Goal: Task Accomplishment & Management: Manage account settings

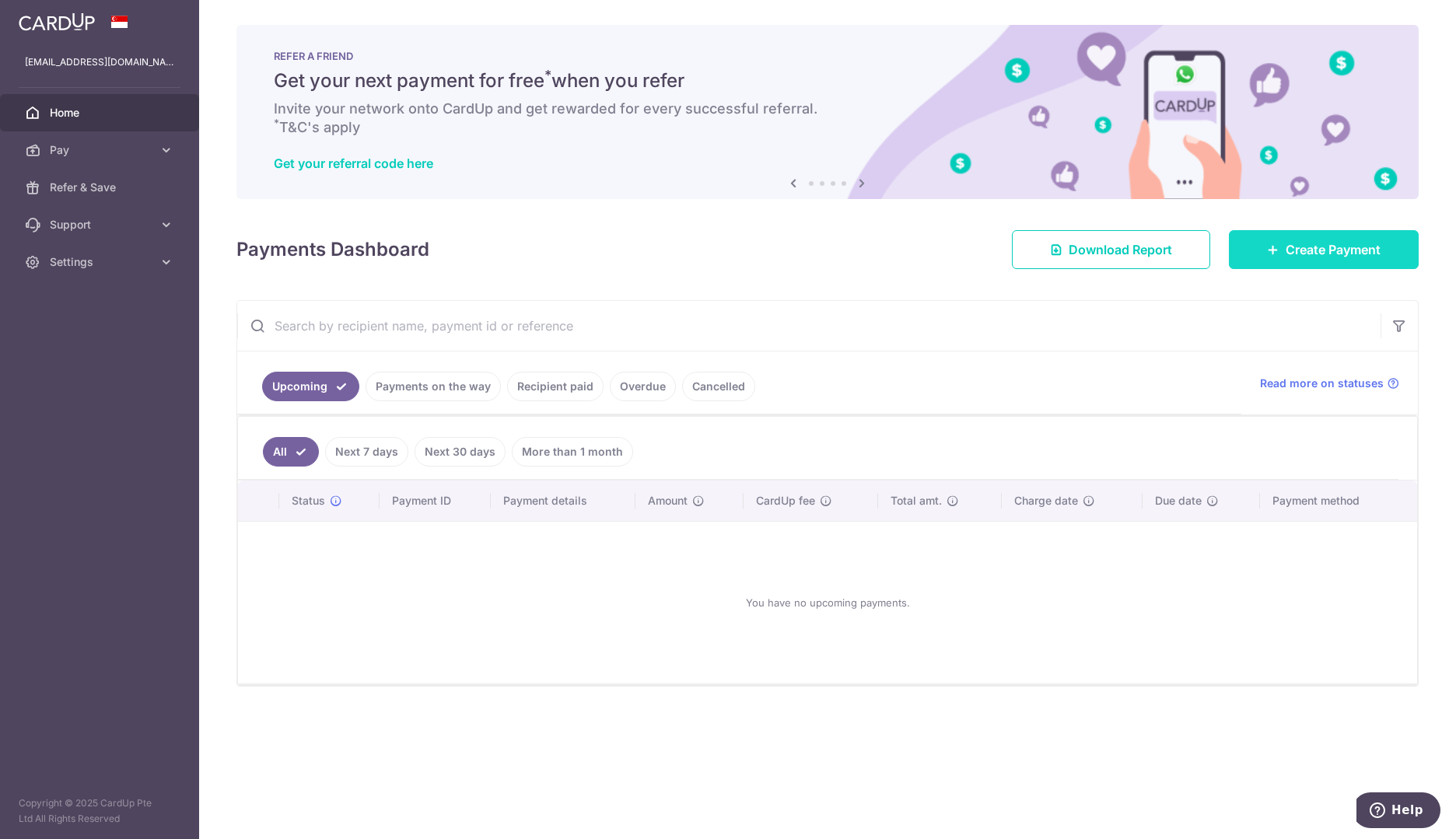
click at [1262, 262] on link "Create Payment" at bounding box center [1324, 249] width 189 height 38
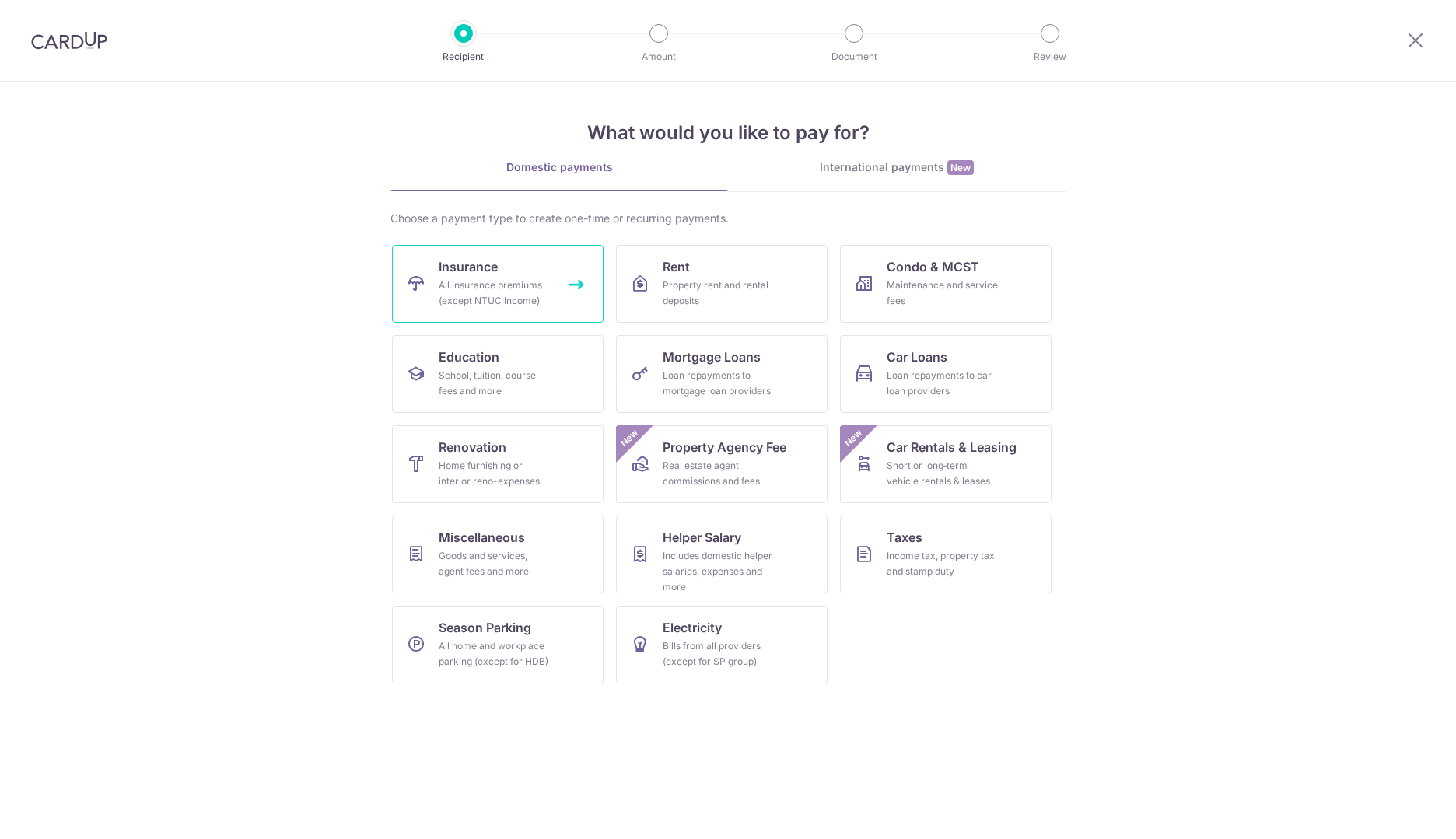
click at [509, 294] on div "All insurance premiums (except NTUC Income)" at bounding box center [494, 292] width 112 height 31
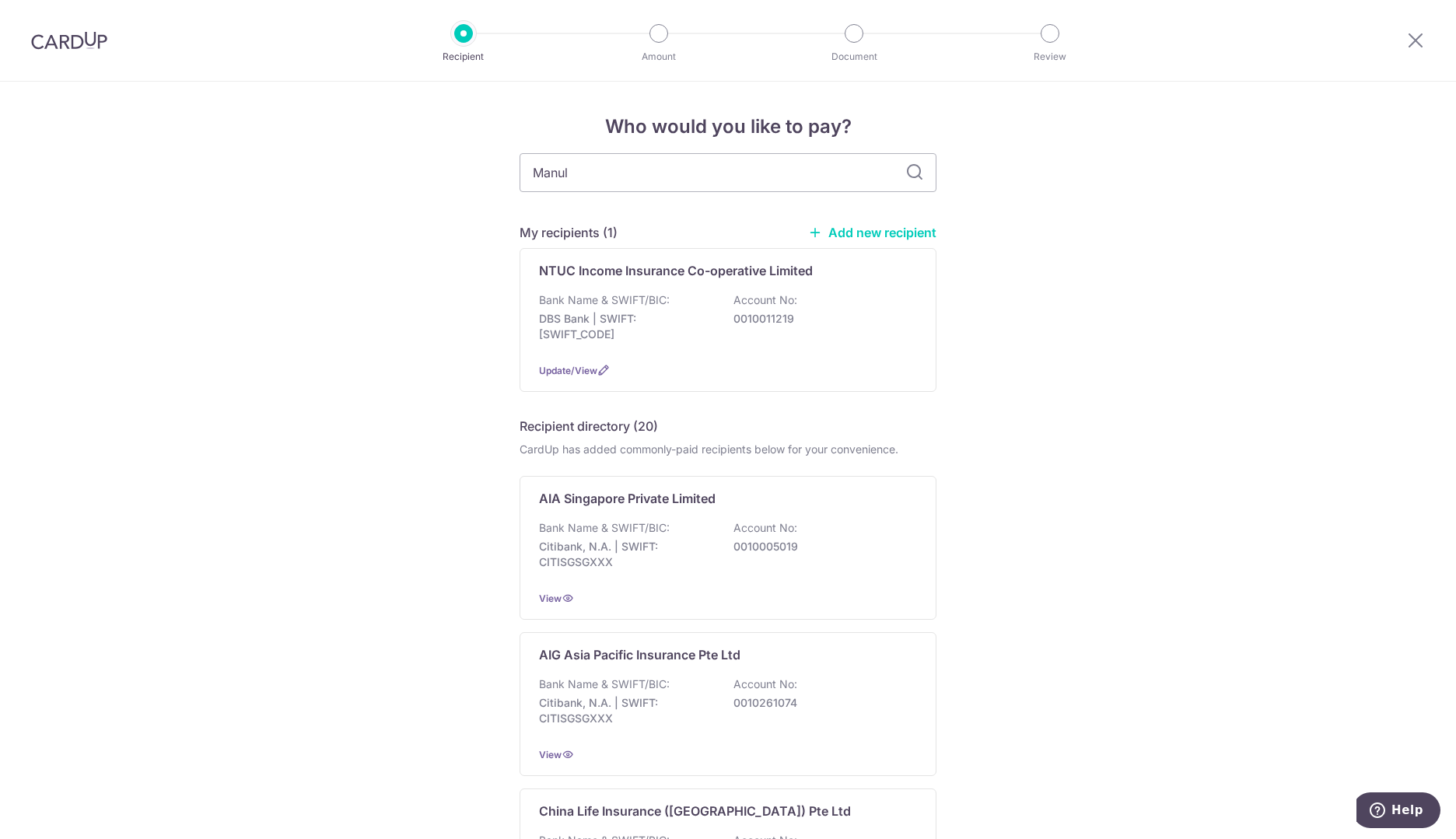
type input "Manuli"
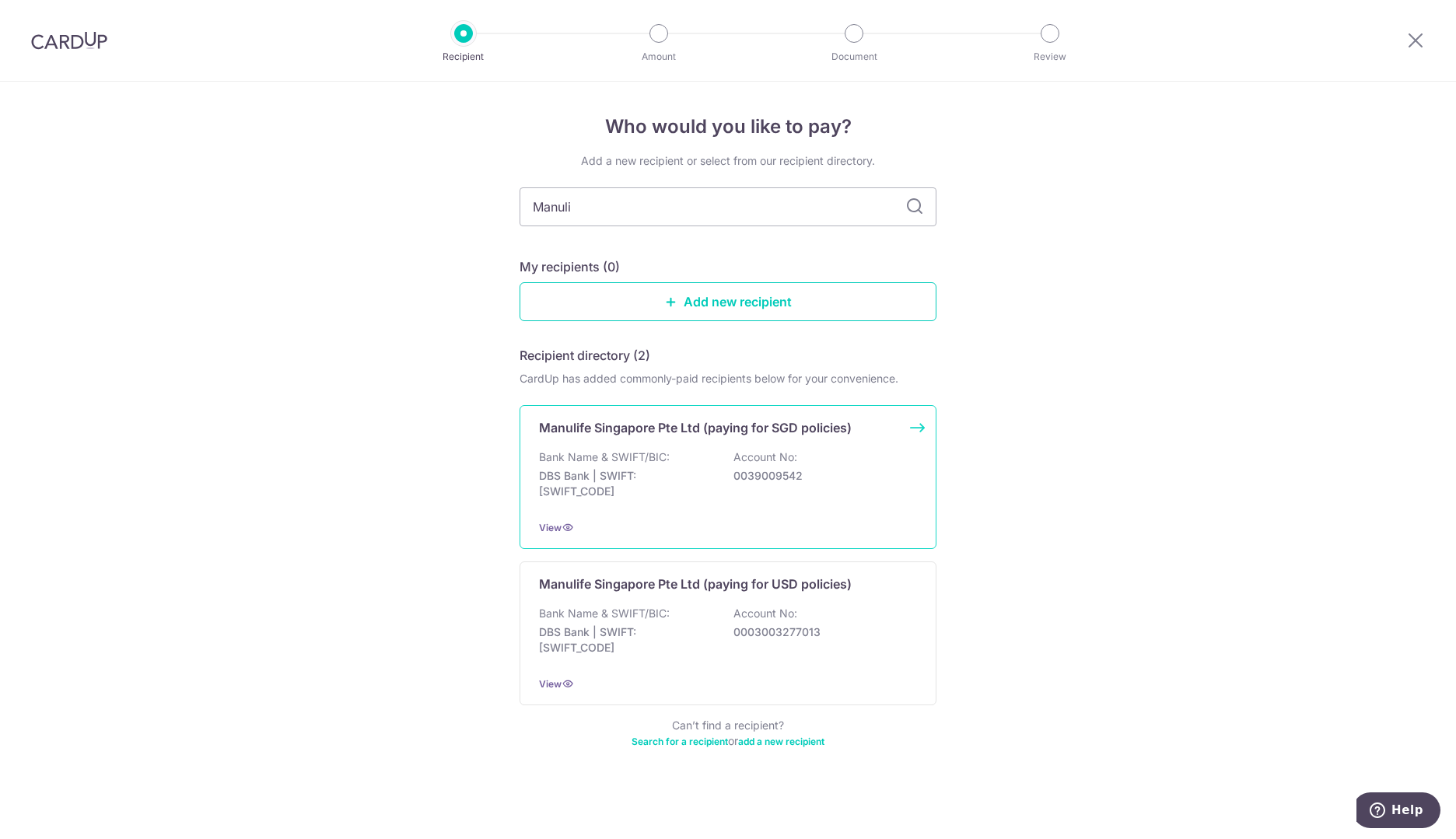
click at [685, 431] on p "Manulife Singapore Pte Ltd (paying for SGD policies)" at bounding box center [695, 427] width 312 height 19
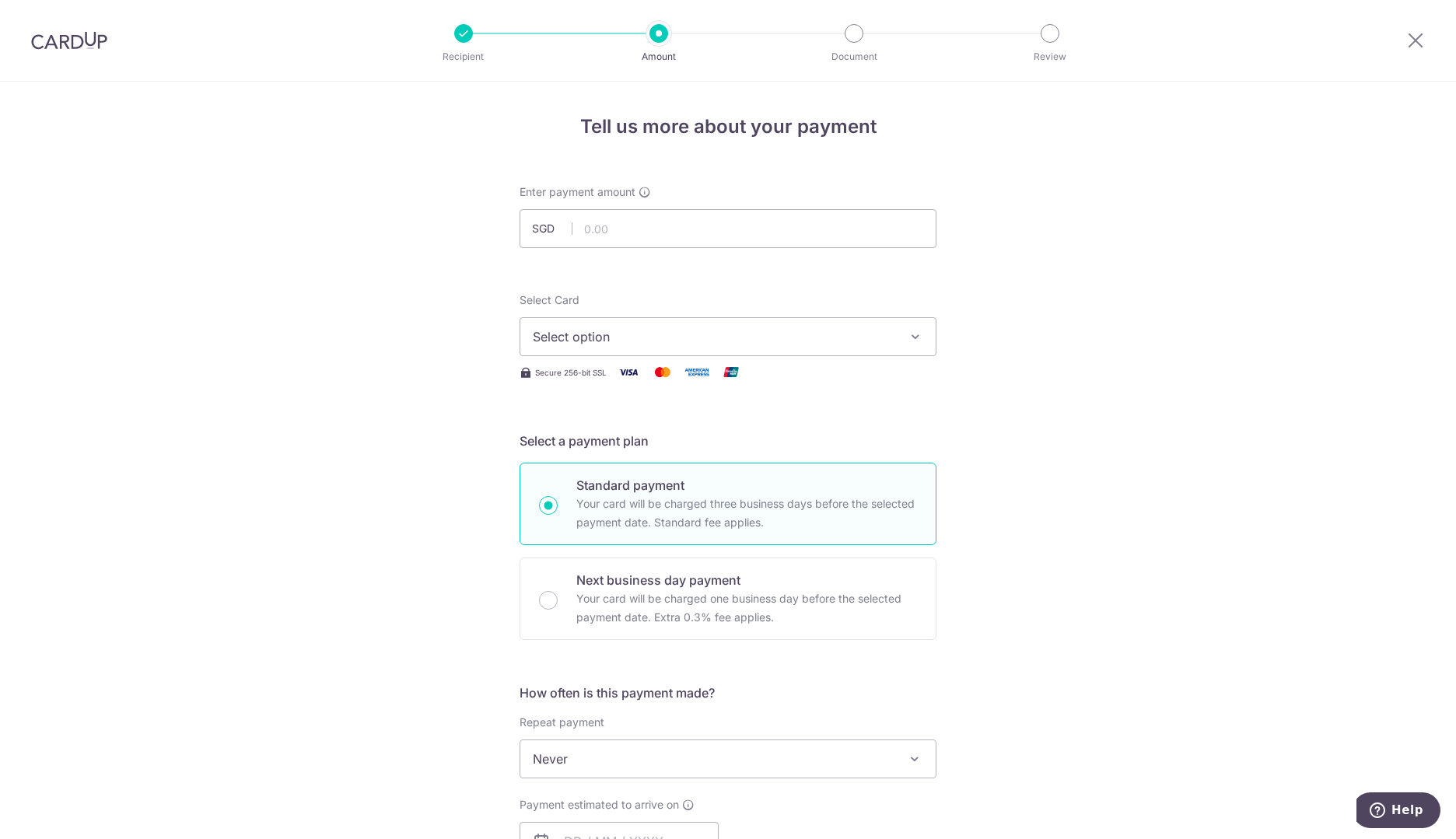
click at [595, 336] on span "Select option" at bounding box center [713, 337] width 363 height 19
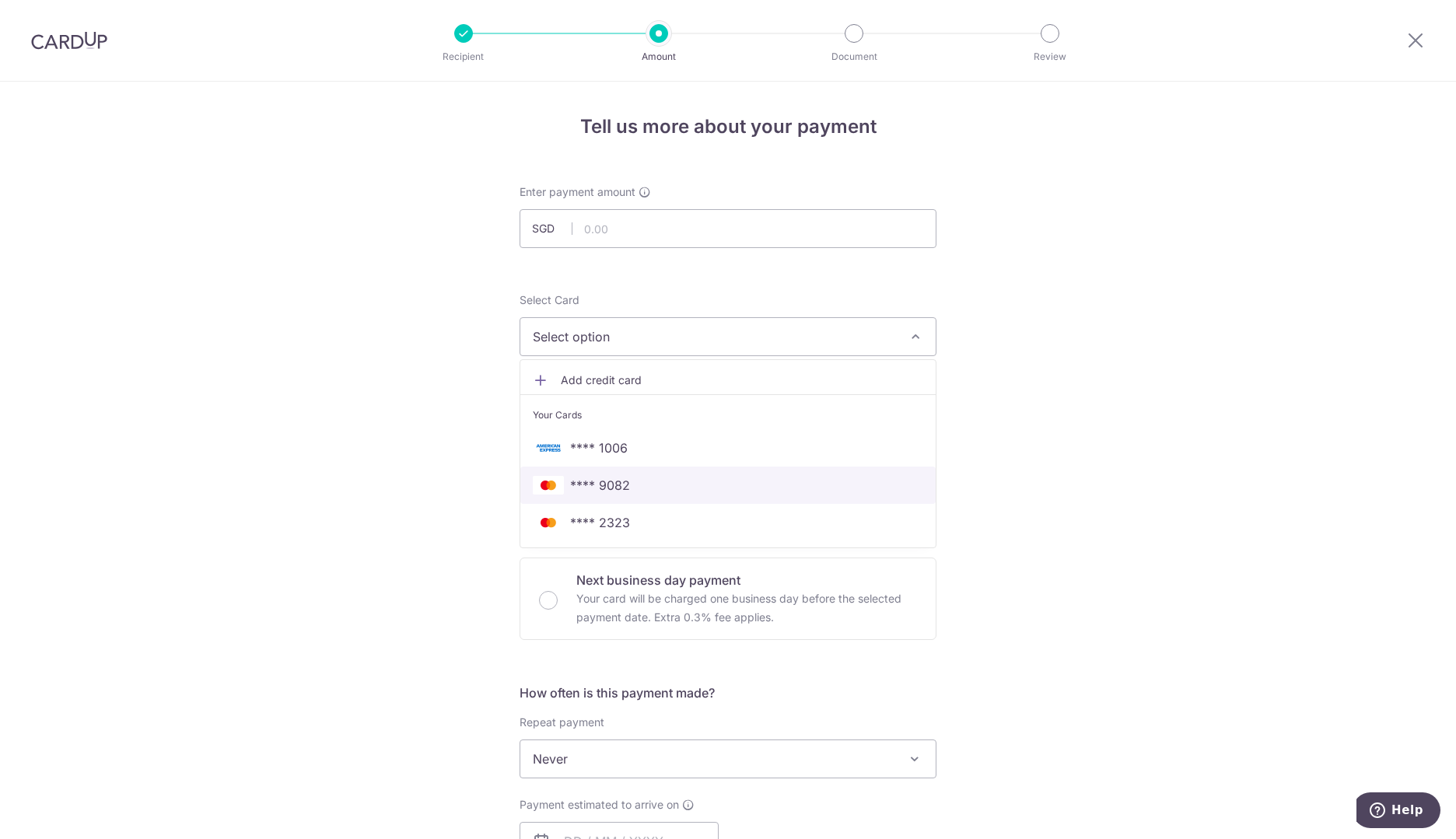
click at [614, 491] on span "**** 9082" at bounding box center [600, 486] width 60 height 19
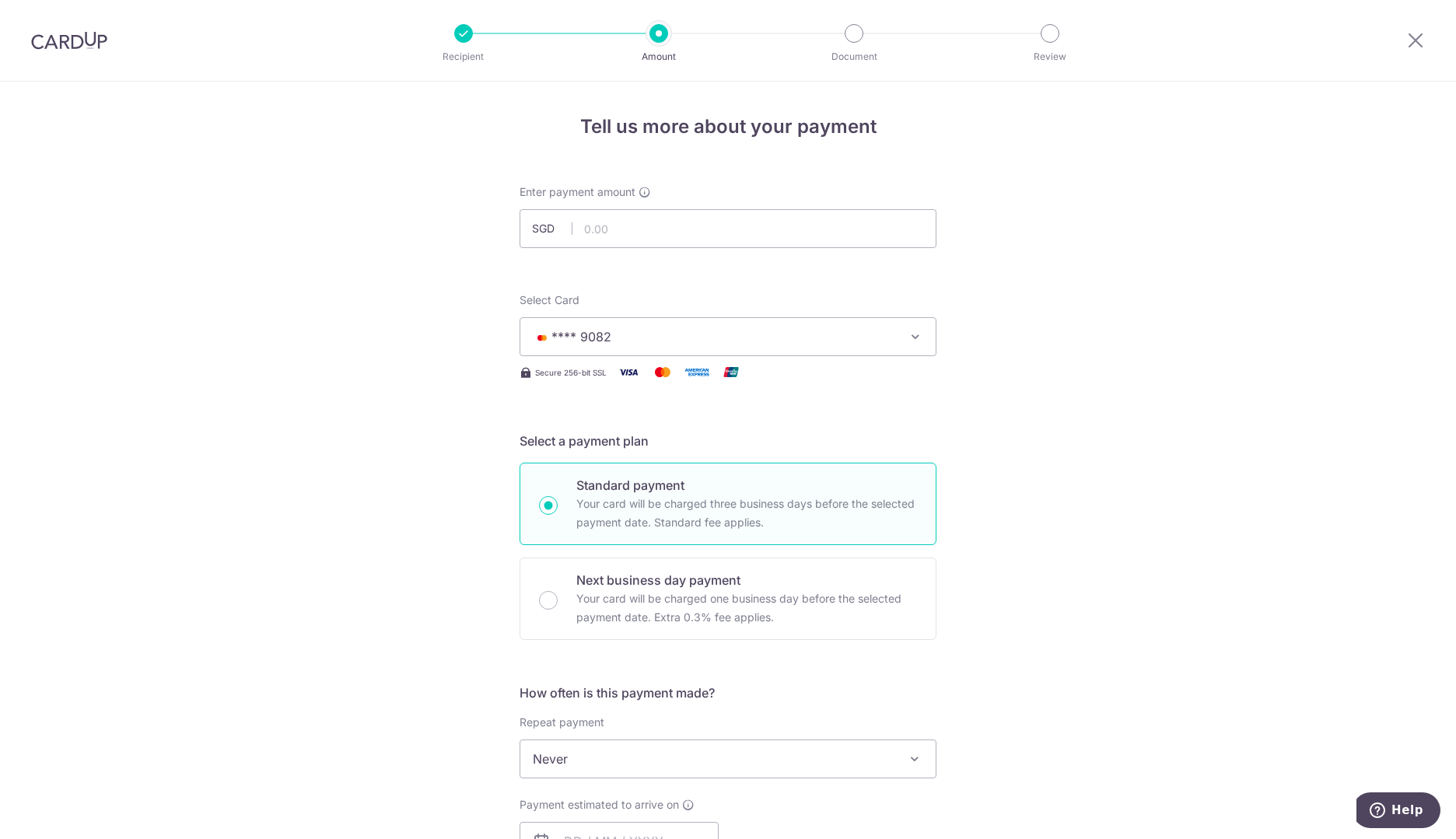
click at [909, 336] on icon "button" at bounding box center [915, 337] width 16 height 16
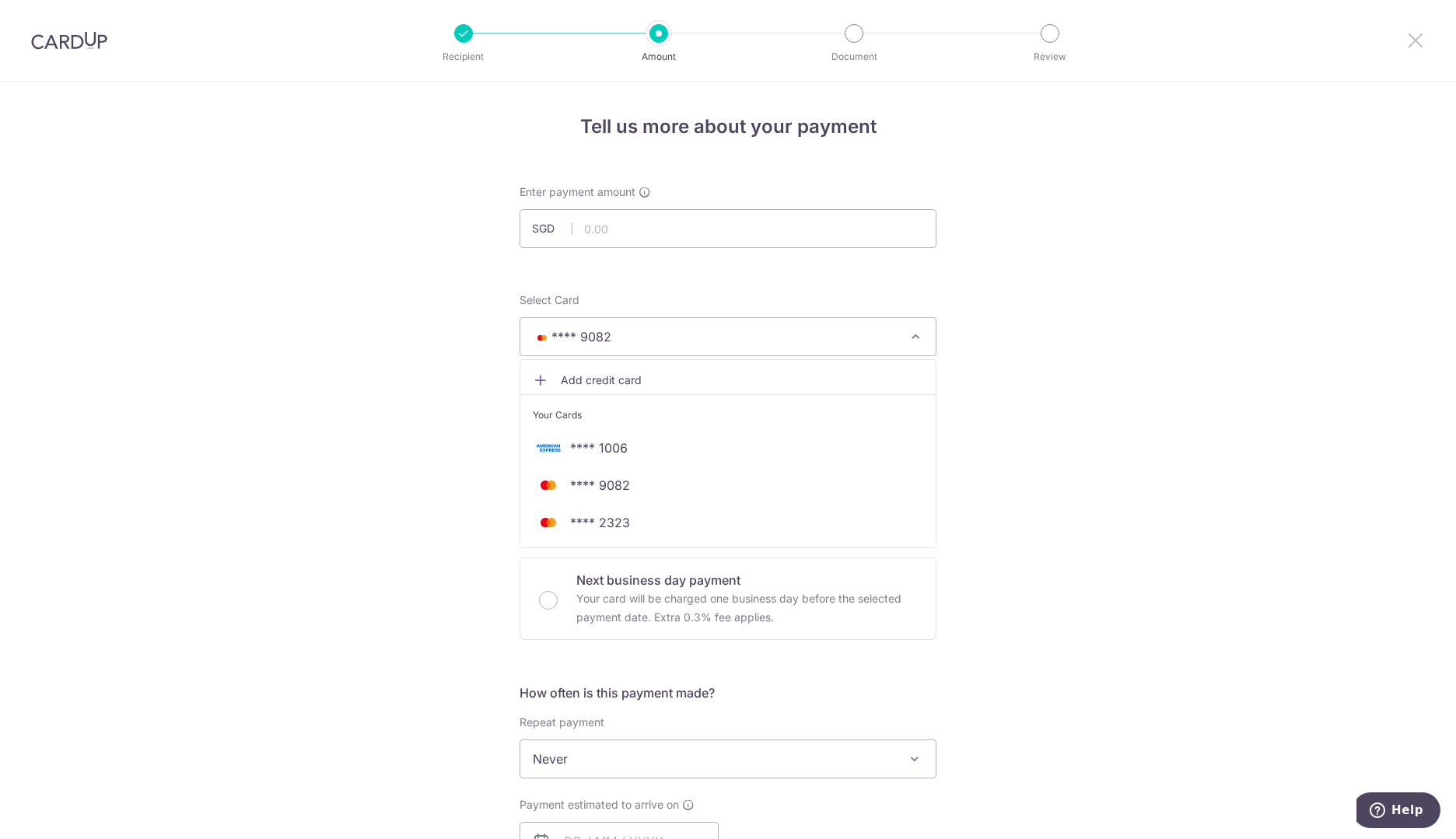
click at [1418, 39] on icon at bounding box center [1416, 39] width 19 height 20
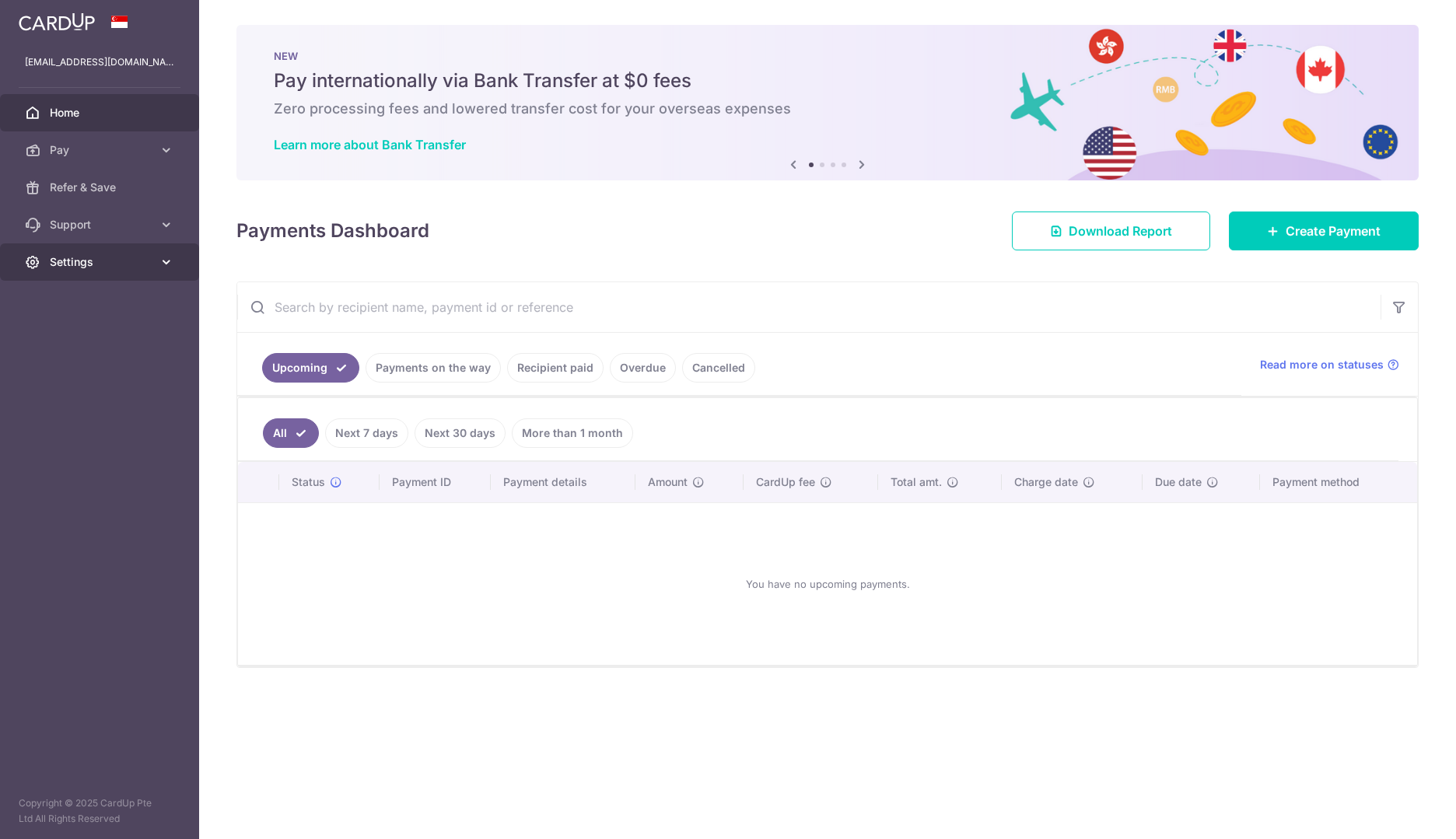
click at [110, 266] on span "Settings" at bounding box center [101, 262] width 103 height 16
click at [119, 304] on span "Account" at bounding box center [101, 299] width 103 height 16
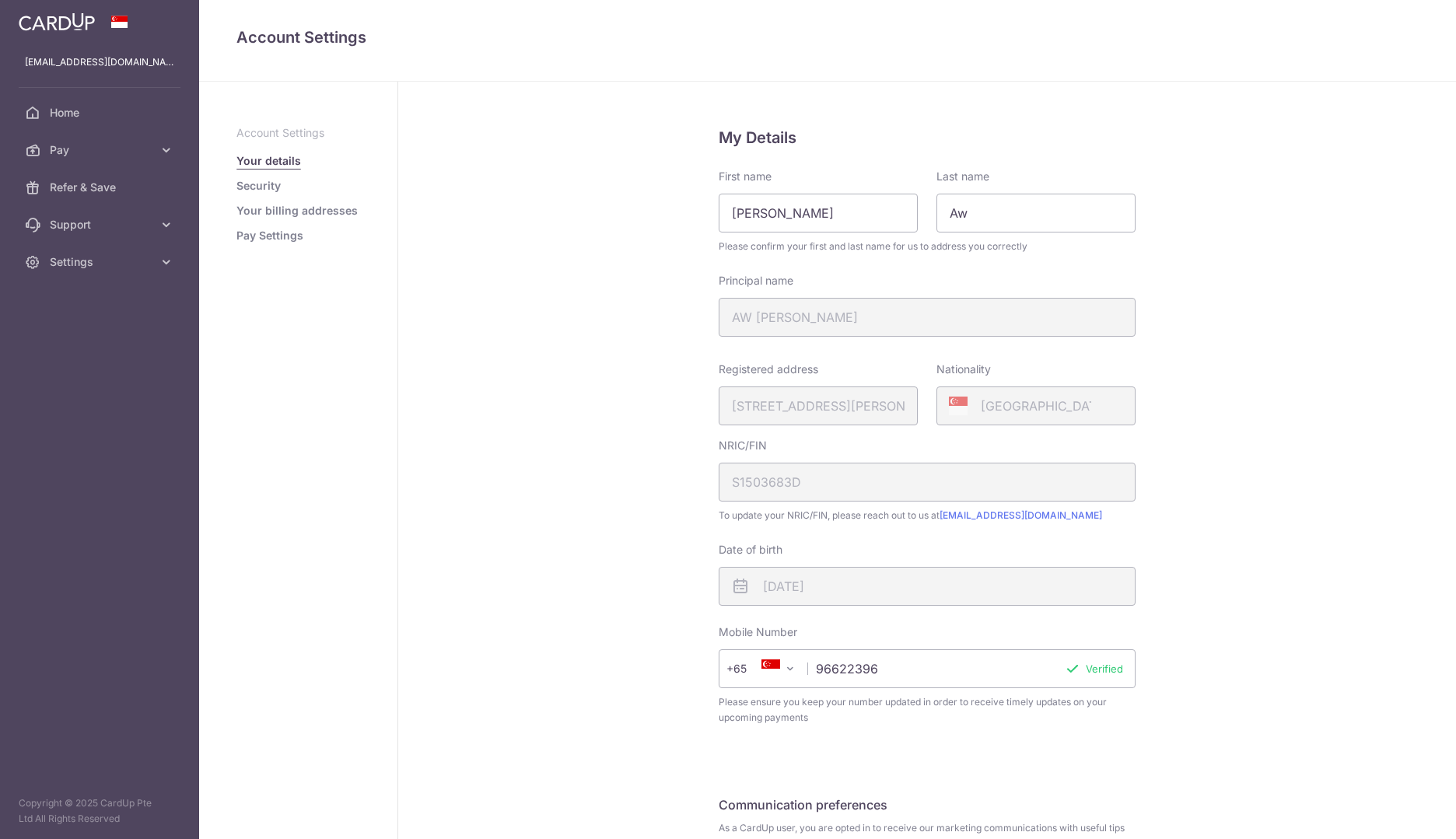
click at [280, 240] on link "Pay Settings" at bounding box center [269, 235] width 67 height 16
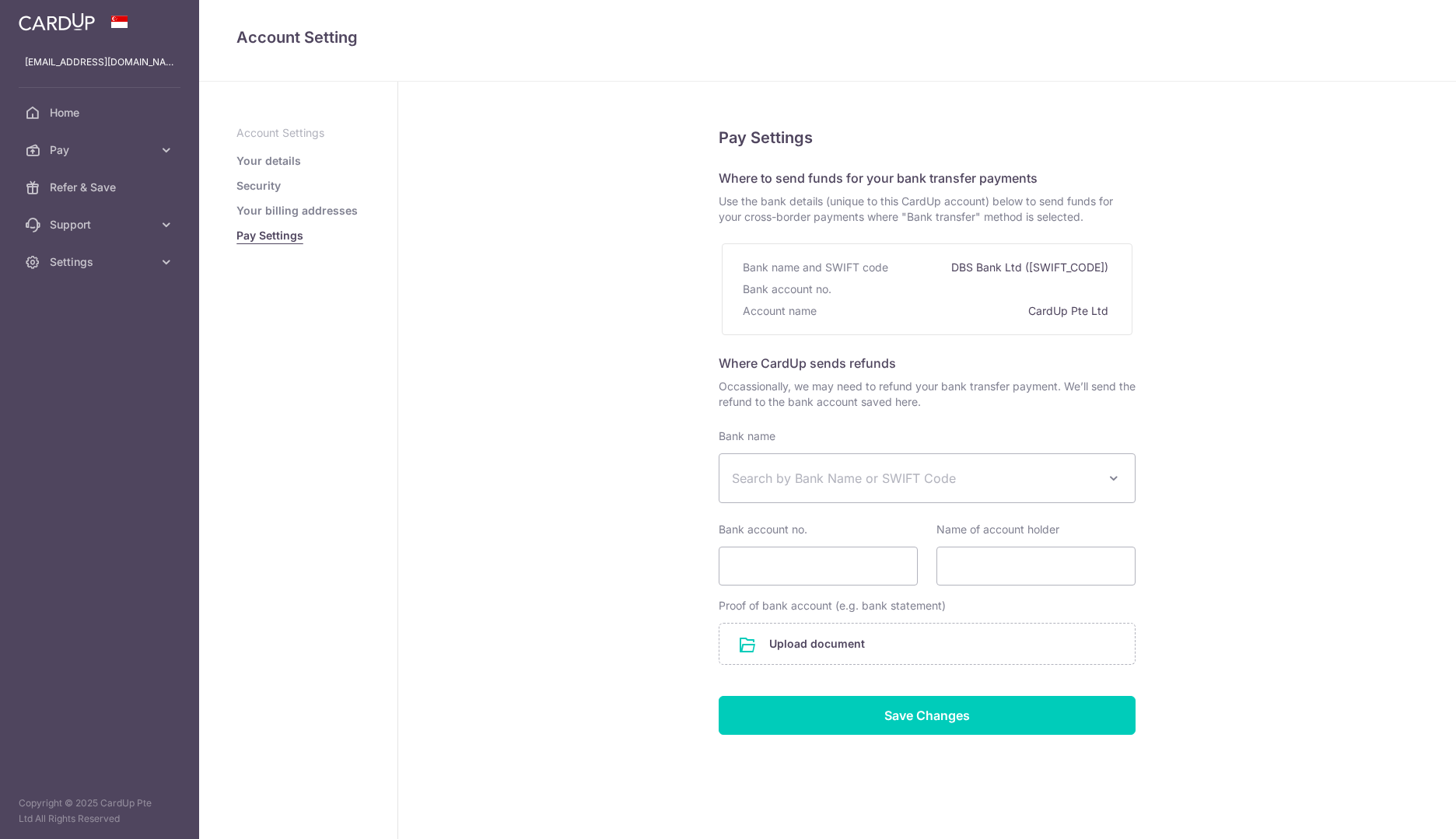
select select
click at [294, 213] on link "Your billing addresses" at bounding box center [296, 211] width 121 height 16
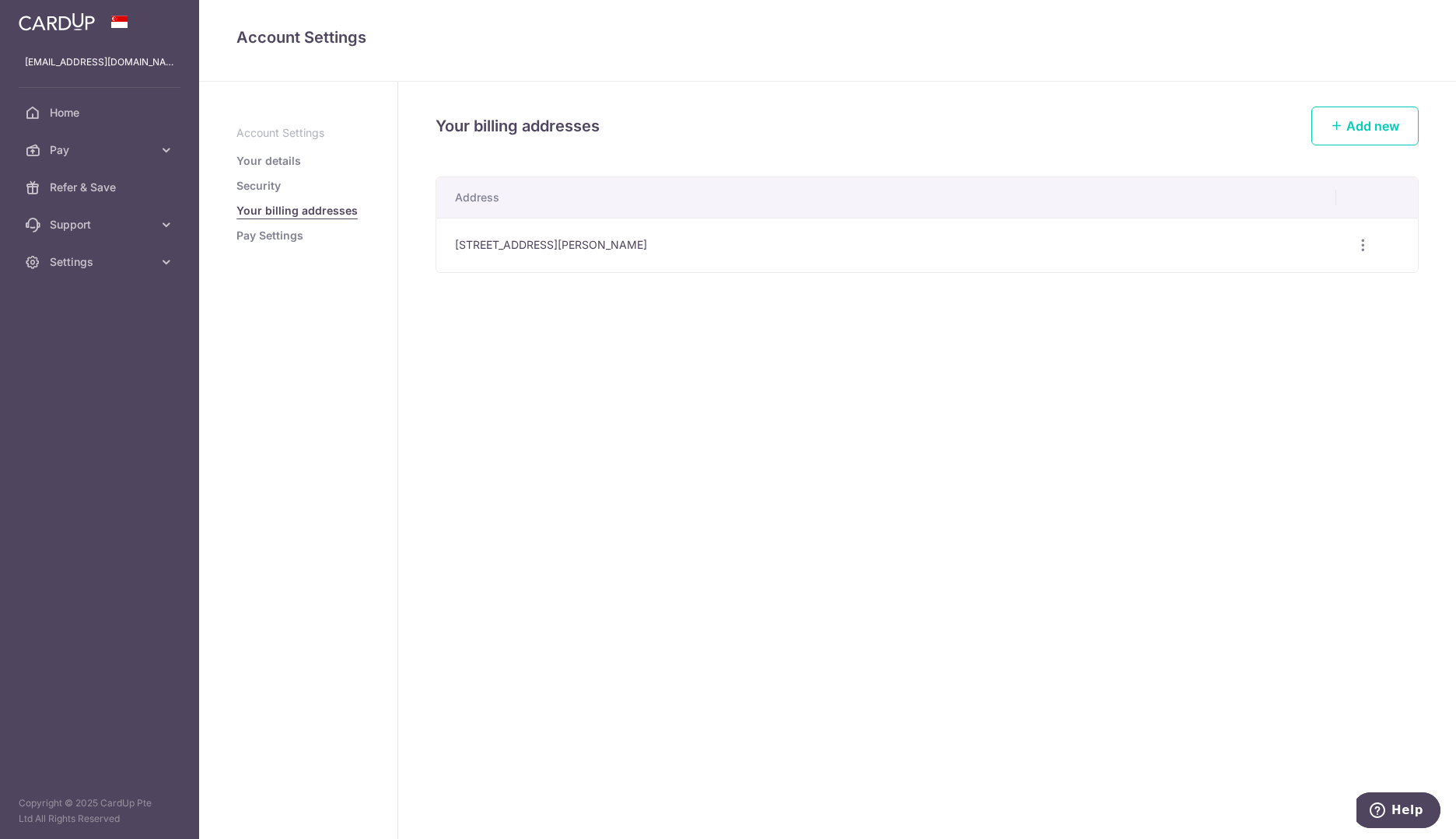
click at [271, 189] on link "Security" at bounding box center [258, 186] width 44 height 16
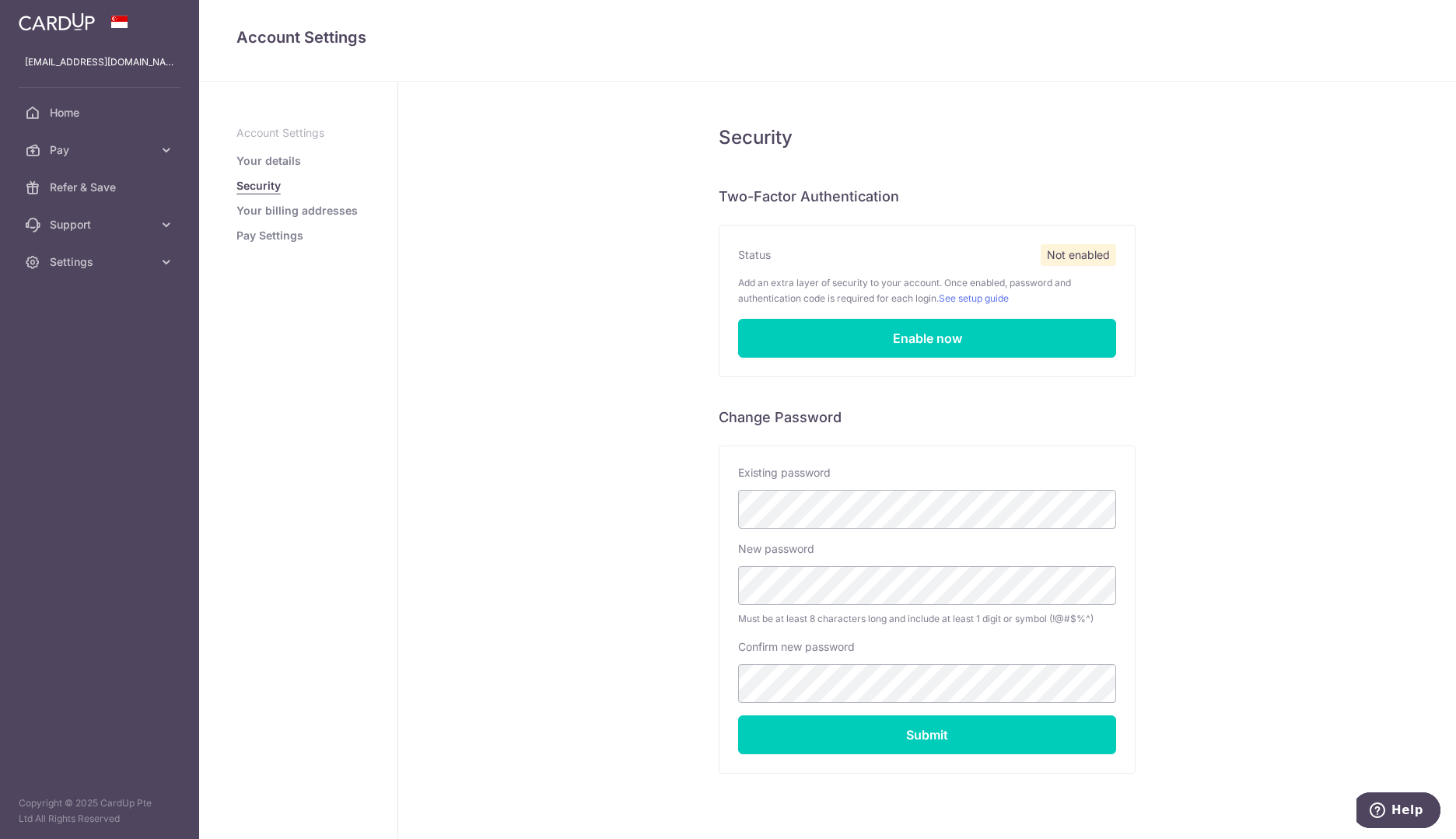
click at [281, 159] on link "Your details" at bounding box center [268, 160] width 65 height 16
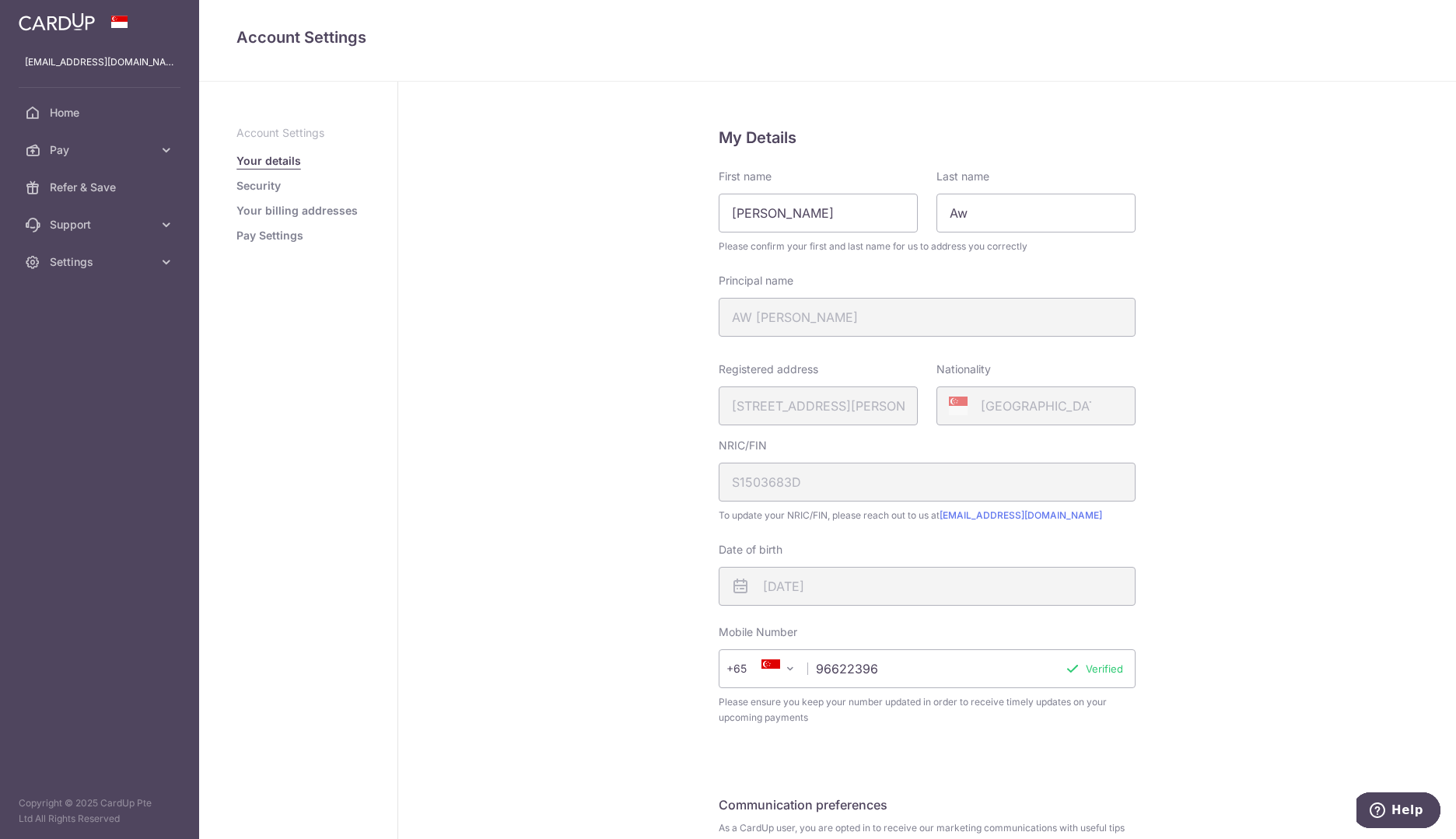
click at [281, 135] on p "Account Settings" at bounding box center [298, 133] width 124 height 16
click at [166, 224] on icon at bounding box center [166, 224] width 16 height 16
click at [169, 148] on icon at bounding box center [166, 150] width 16 height 16
click at [114, 186] on span "Payments" at bounding box center [101, 187] width 103 height 16
click at [166, 265] on icon at bounding box center [166, 262] width 16 height 16
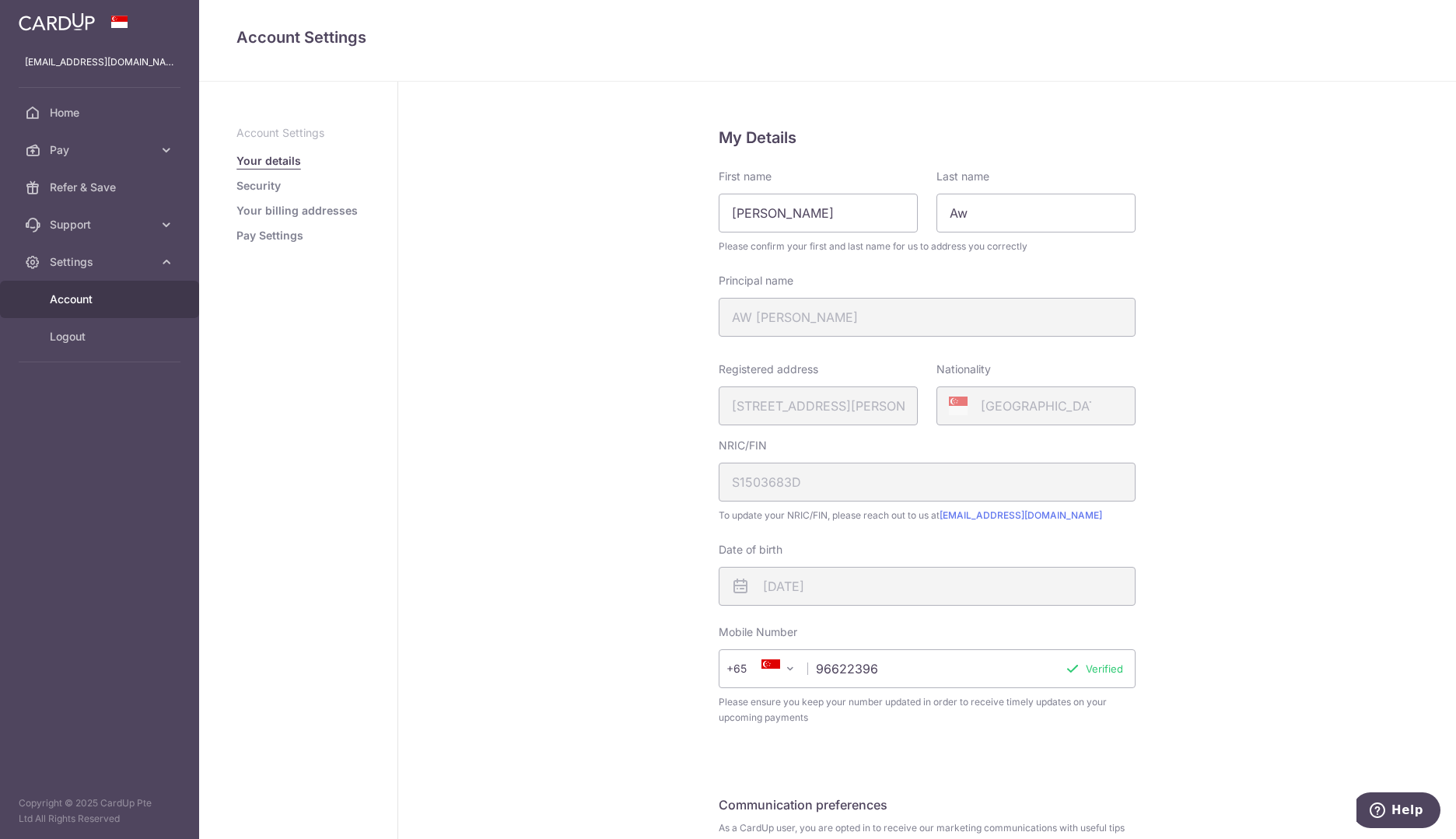
click at [100, 294] on span "Account" at bounding box center [101, 299] width 103 height 16
click at [166, 151] on icon at bounding box center [166, 150] width 16 height 16
click at [112, 267] on span "Cards" at bounding box center [101, 262] width 103 height 16
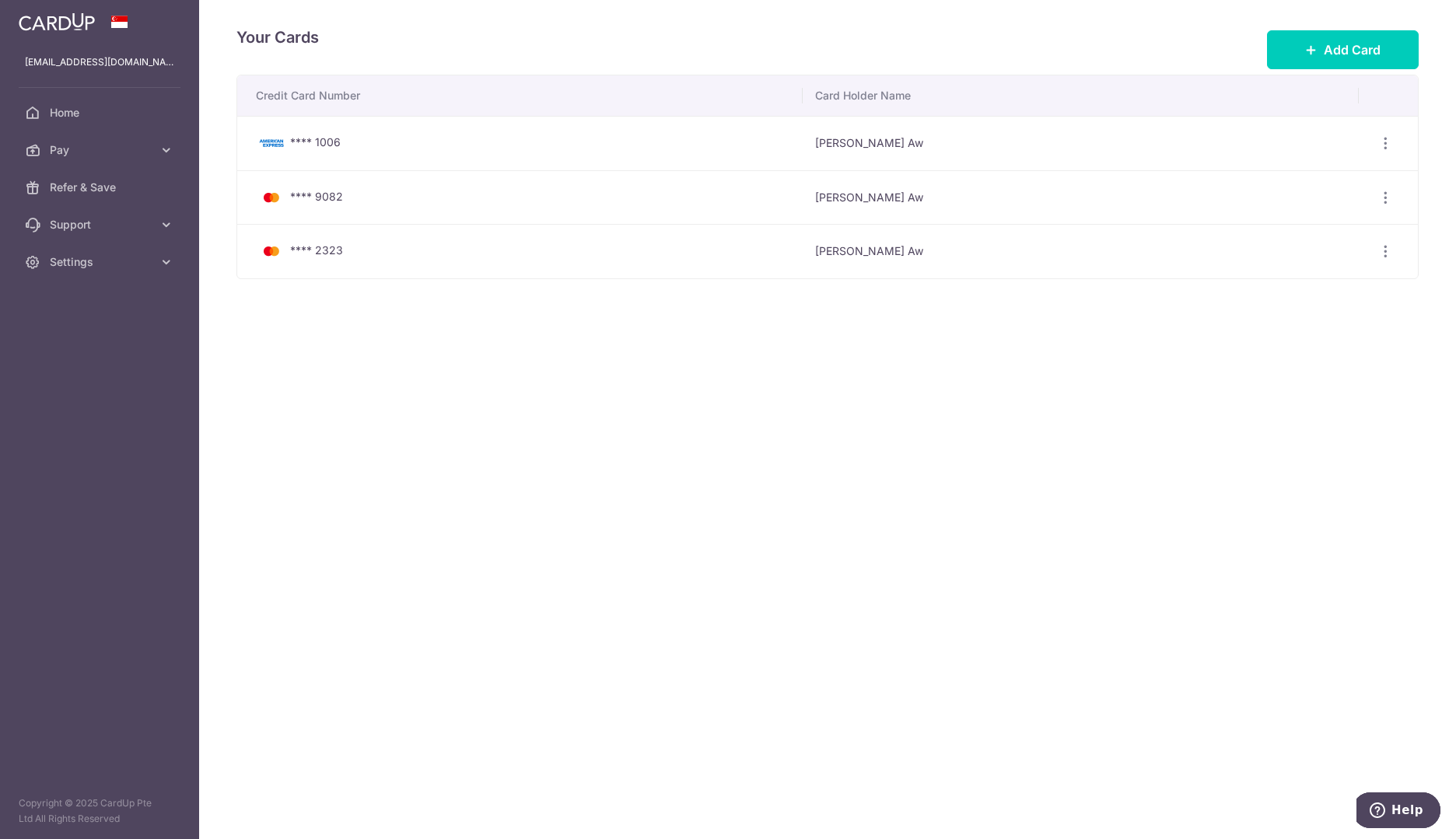
click at [328, 199] on span "**** 9082" at bounding box center [316, 196] width 53 height 13
click at [1385, 196] on icon "button" at bounding box center [1385, 197] width 16 height 16
click at [1317, 281] on span "Delete" at bounding box center [1332, 277] width 106 height 19
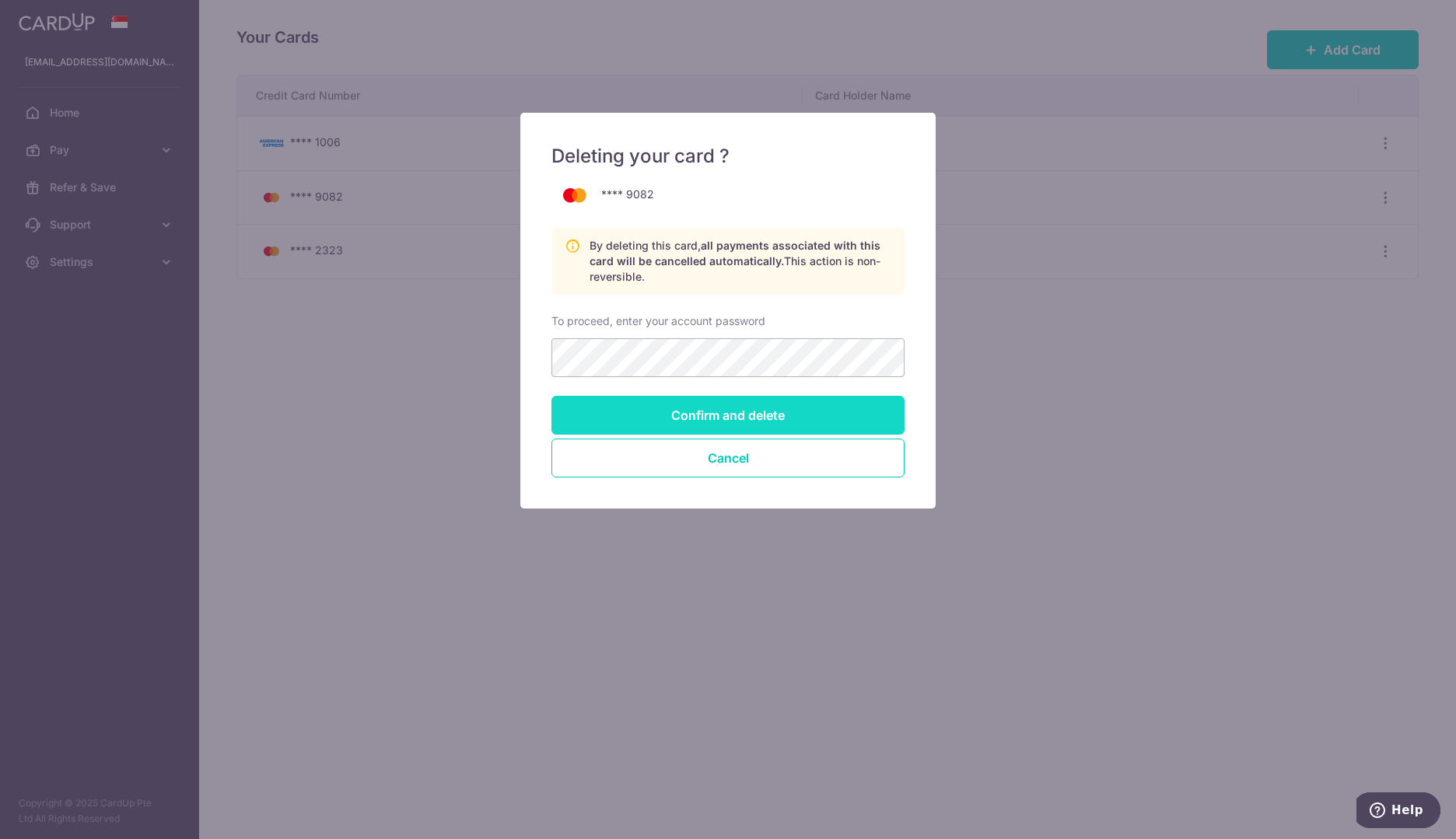
click at [772, 417] on input "Confirm and delete" at bounding box center [728, 414] width 353 height 38
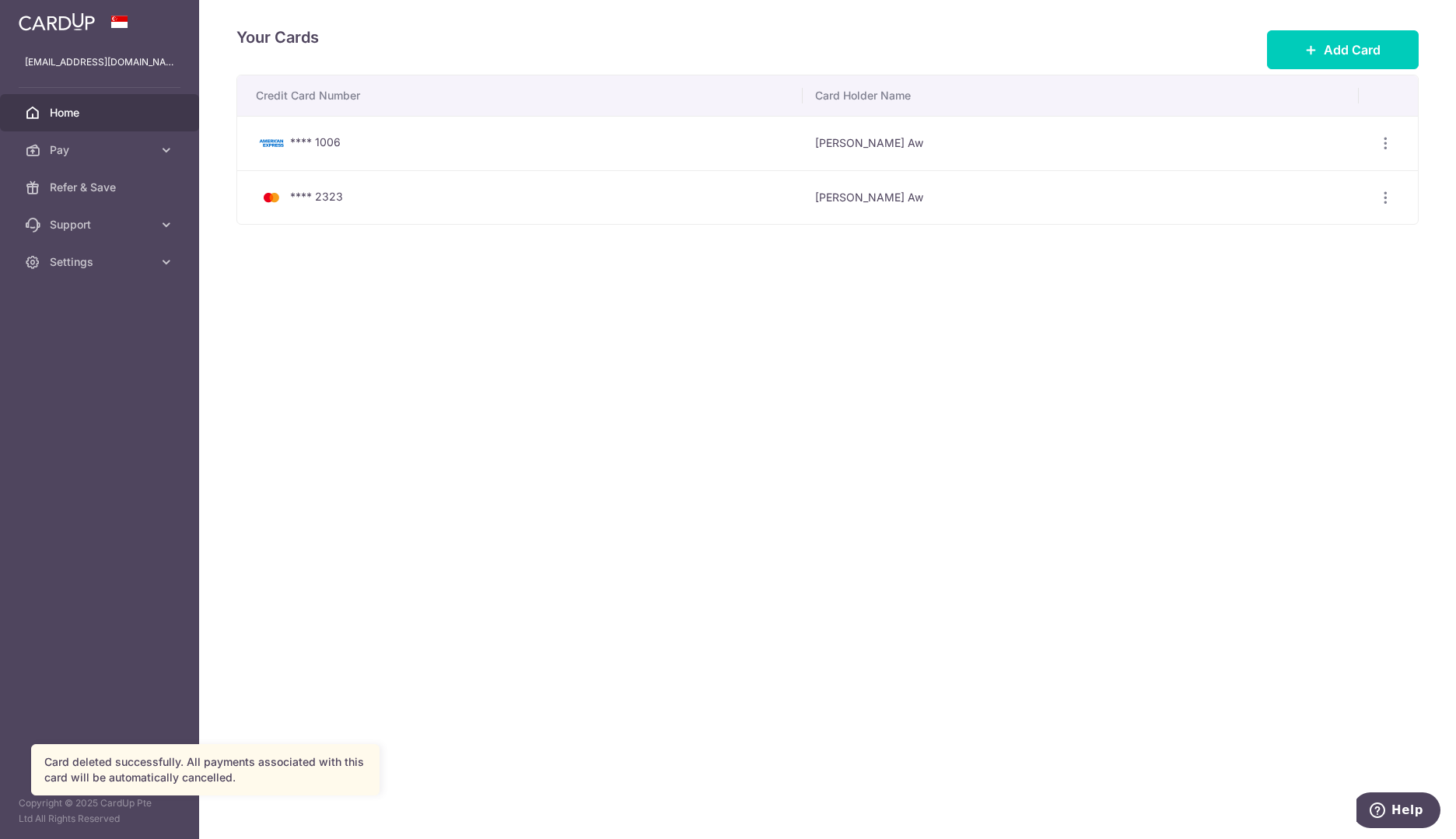
click at [80, 116] on span "Home" at bounding box center [101, 112] width 103 height 16
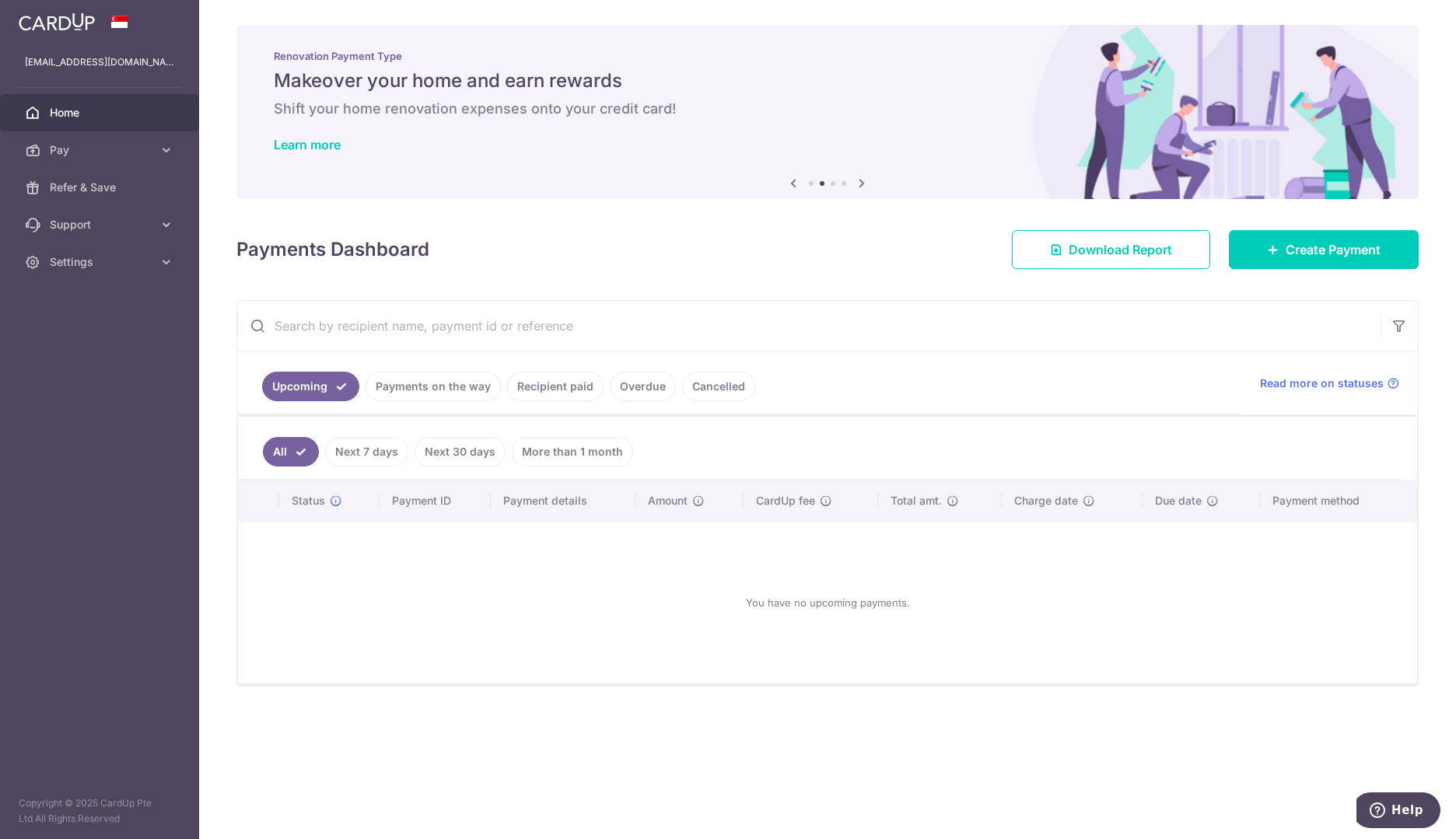
click at [218, 460] on div "× Pause Schedule Pause all future payments in this series Pause just this one p…" at bounding box center [827, 419] width 1257 height 839
click at [68, 112] on span "Home" at bounding box center [101, 112] width 103 height 16
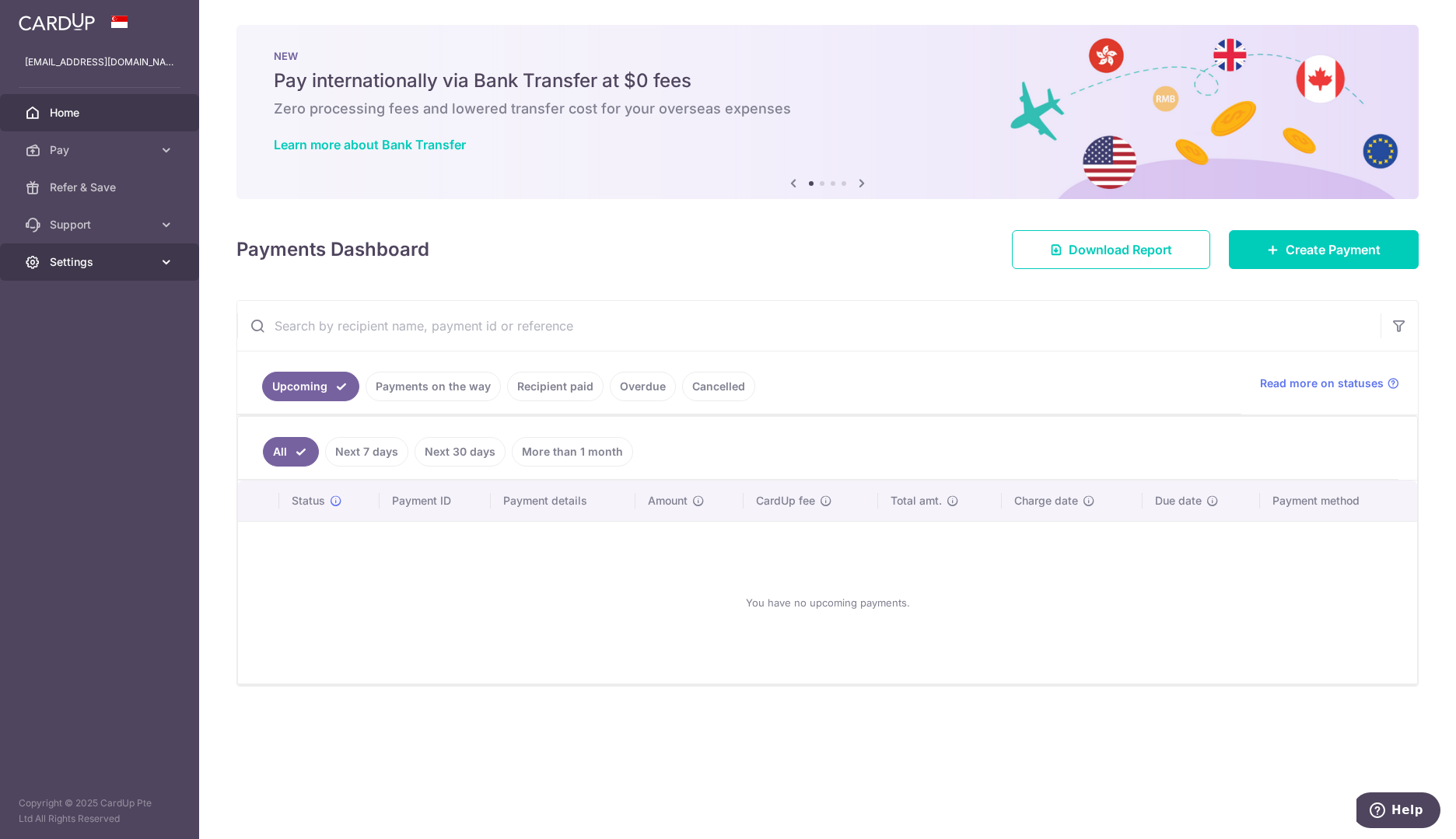
click at [169, 262] on icon at bounding box center [166, 262] width 16 height 16
drag, startPoint x: 74, startPoint y: 337, endPoint x: 90, endPoint y: 334, distance: 16.3
click at [74, 336] on span "Logout" at bounding box center [101, 337] width 103 height 16
